Goal: Task Accomplishment & Management: Manage account settings

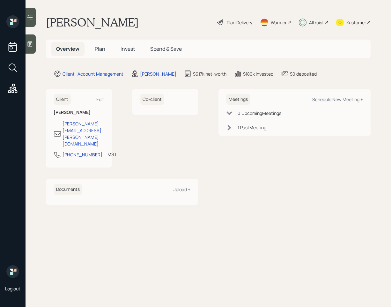
click at [35, 41] on div at bounding box center [31, 43] width 10 height 19
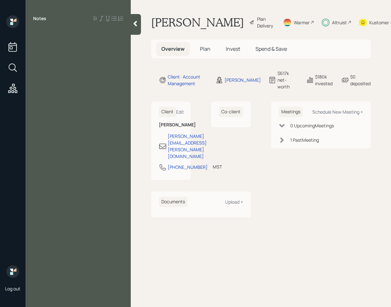
click at [130, 22] on div "Notes" at bounding box center [78, 157] width 105 height 284
click at [132, 22] on icon at bounding box center [135, 23] width 6 height 6
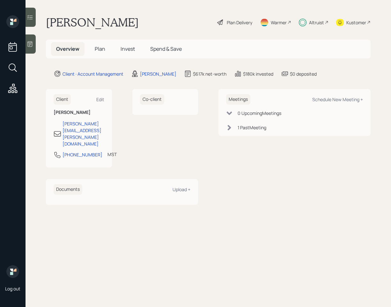
click at [28, 17] on icon at bounding box center [29, 17] width 5 height 4
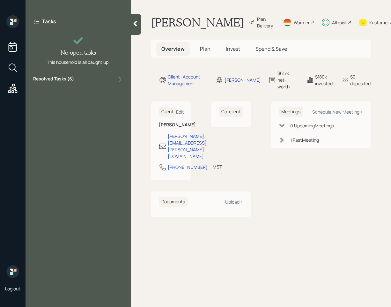
click at [92, 82] on div "Resolved Tasks ( 6 )" at bounding box center [78, 80] width 90 height 8
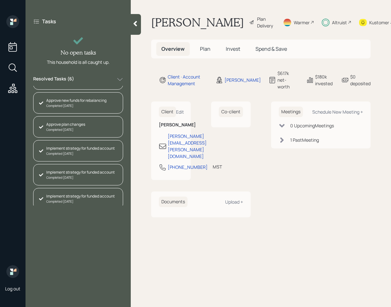
scroll to position [21, 0]
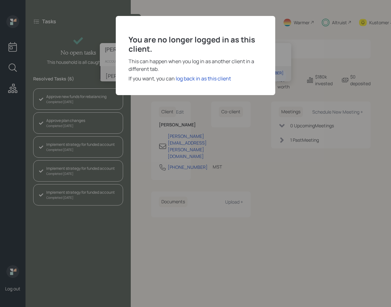
type input "Michelle Gallagher"
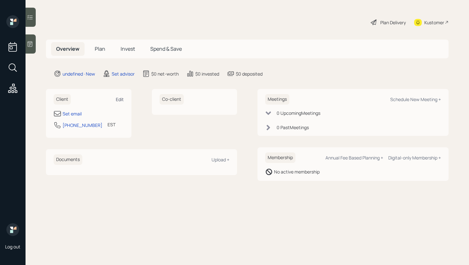
click at [122, 99] on div "Edit" at bounding box center [120, 99] width 8 height 6
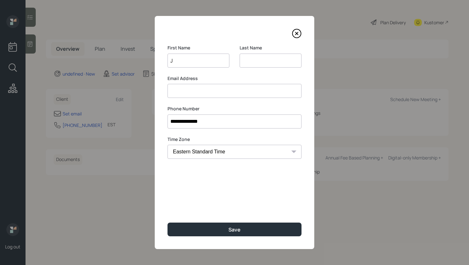
type input "Je"
